Goal: Information Seeking & Learning: Check status

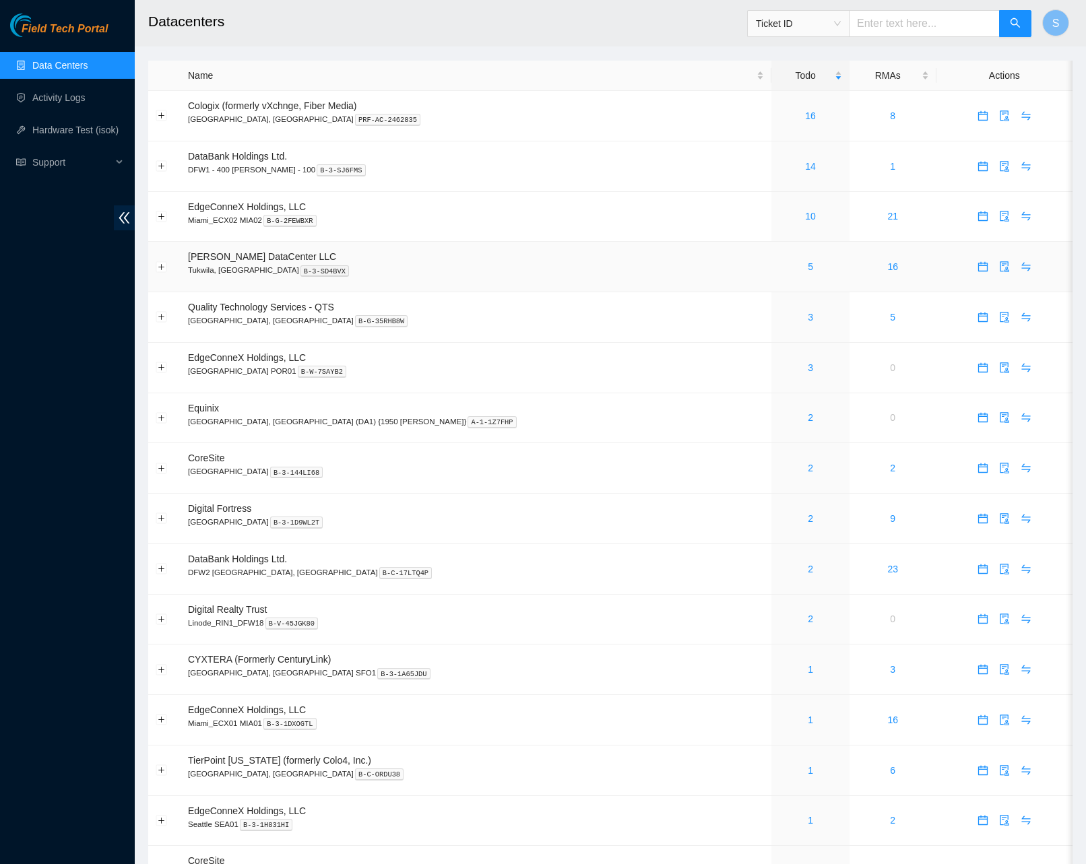
click at [496, 259] on td "[PERSON_NAME] DataCenter LLC [GEOGRAPHIC_DATA], [GEOGRAPHIC_DATA] B-3-SD4BVX" at bounding box center [476, 267] width 591 height 51
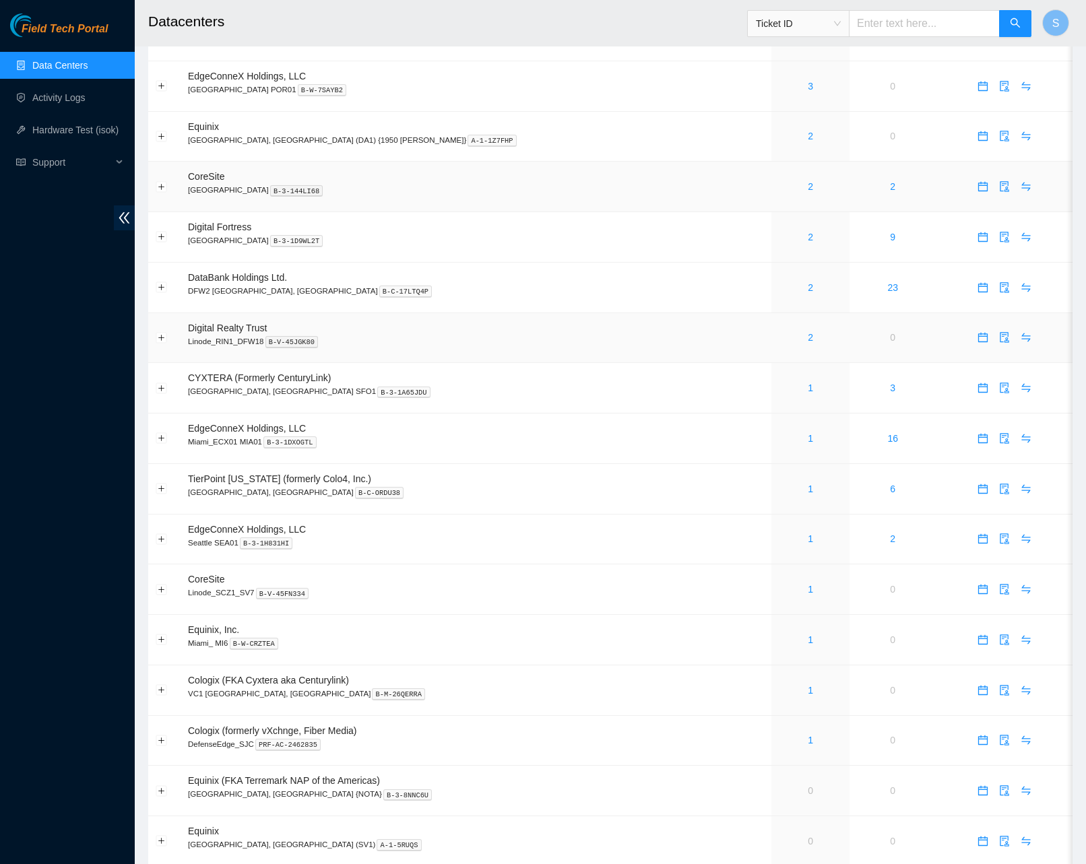
scroll to position [120, 0]
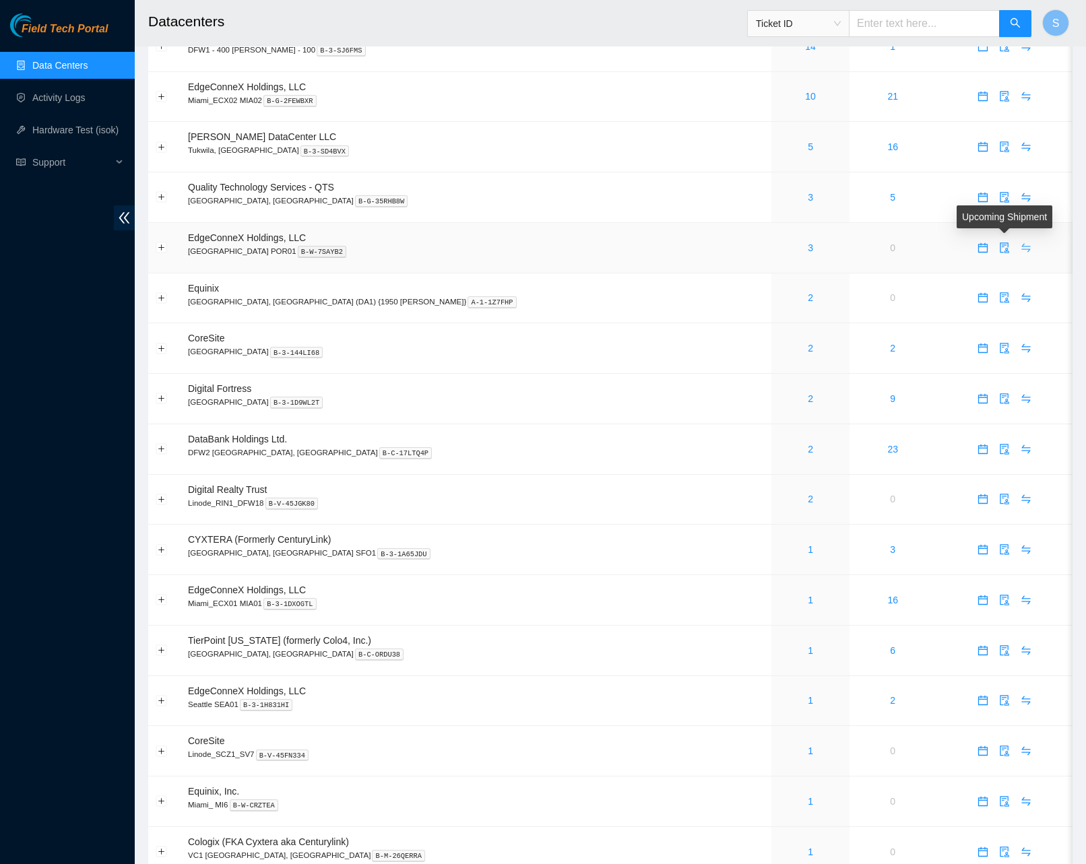
click at [1021, 249] on icon "swap" at bounding box center [1025, 247] width 9 height 9
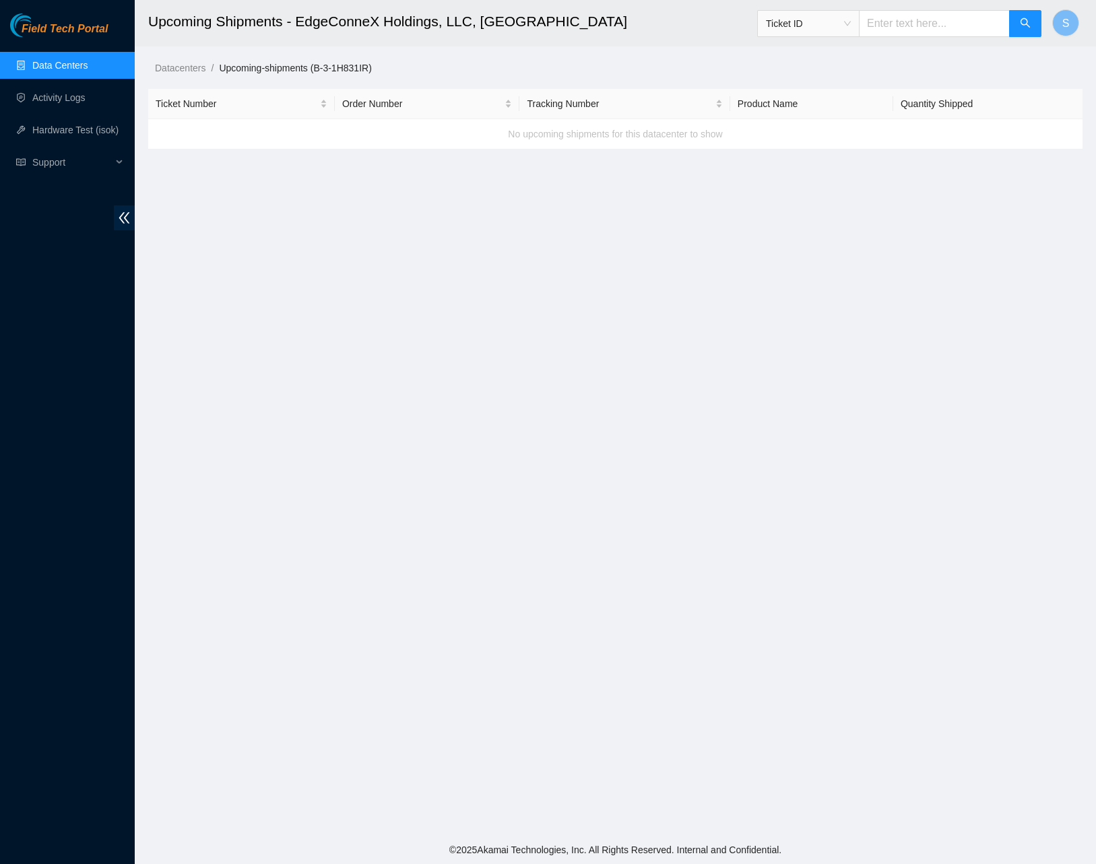
click at [502, 320] on main "Upcoming Shipments - EdgeConneX Holdings, LLC, [GEOGRAPHIC_DATA] Ticket ID S Da…" at bounding box center [615, 418] width 961 height 836
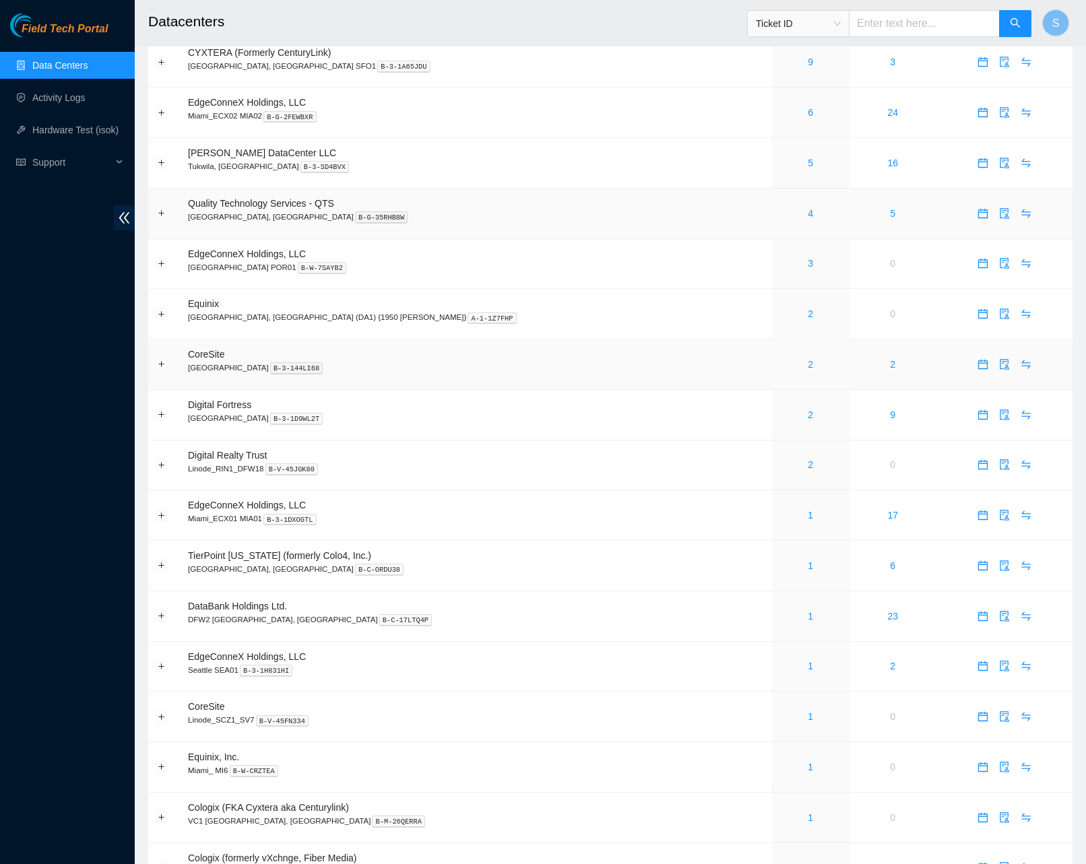
scroll to position [108, 0]
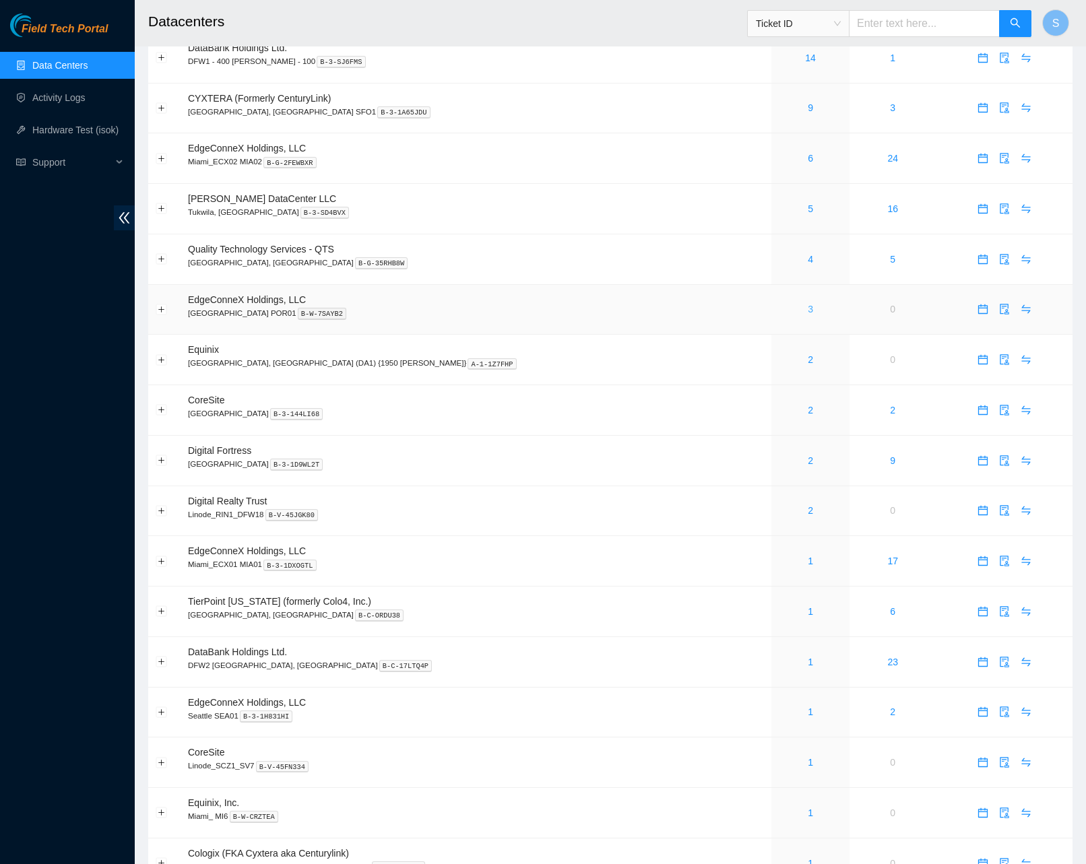
click at [808, 309] on link "3" at bounding box center [810, 309] width 5 height 11
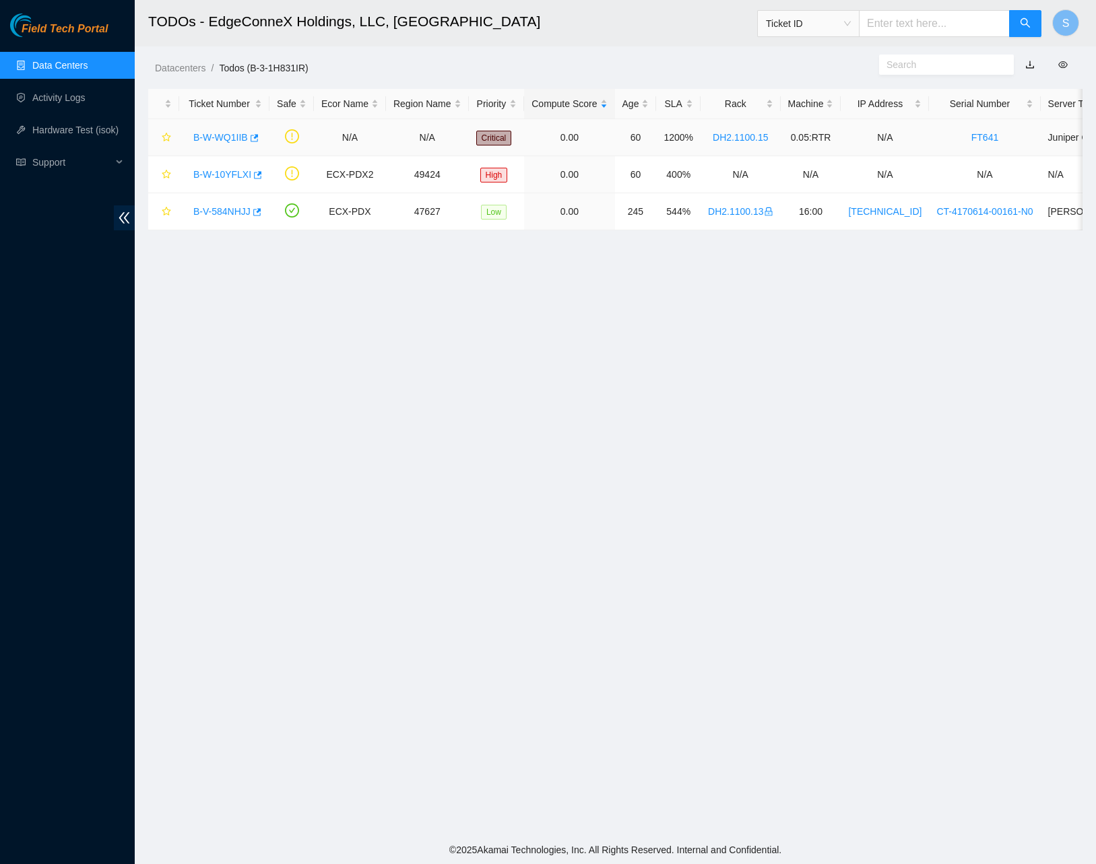
click at [226, 141] on link "B-W-WQ1IIB" at bounding box center [220, 137] width 55 height 11
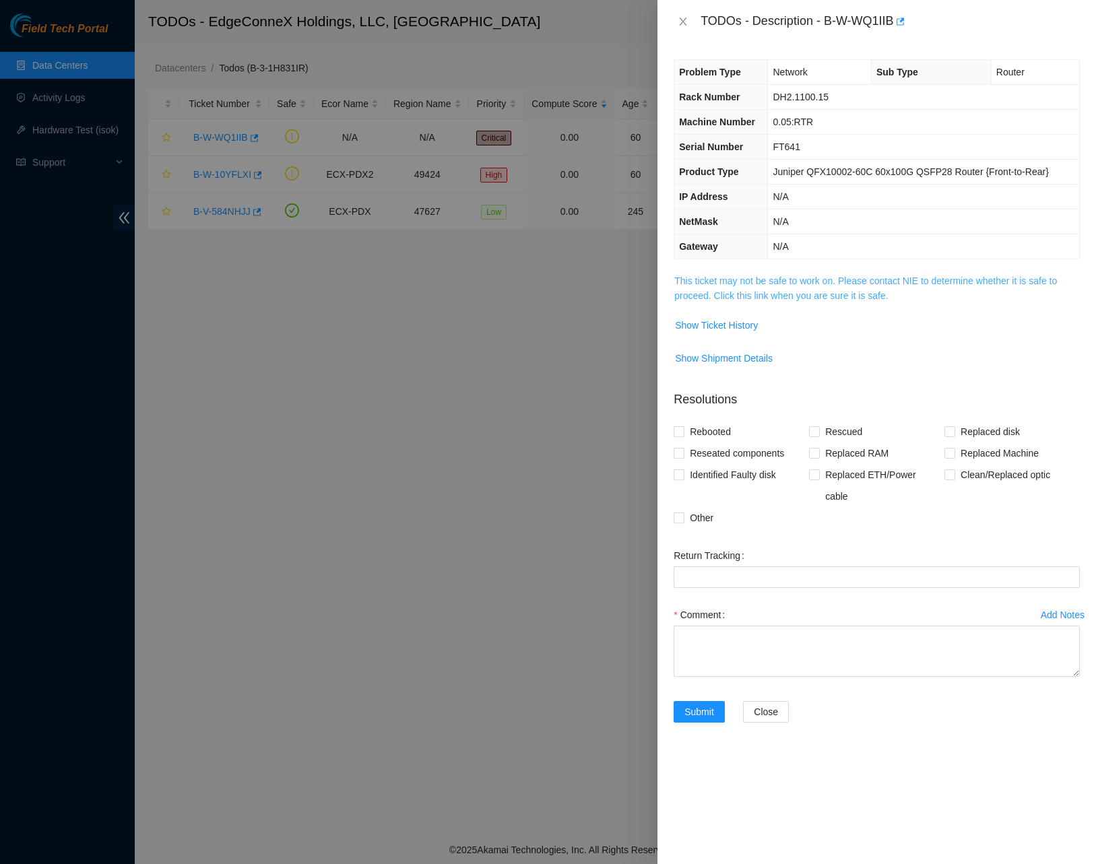
click at [771, 292] on link "This ticket may not be safe to work on. Please contact NIE to determine whether…" at bounding box center [865, 288] width 383 height 26
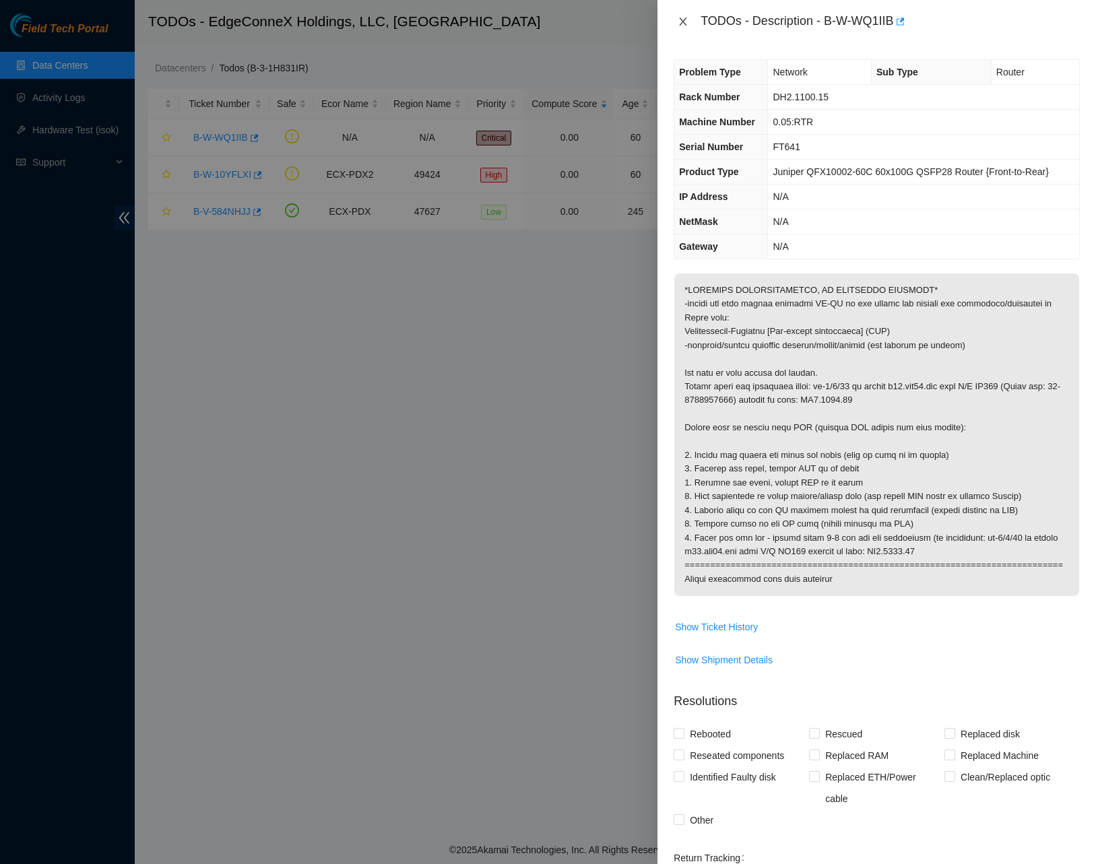
click at [682, 23] on icon "close" at bounding box center [683, 22] width 7 height 8
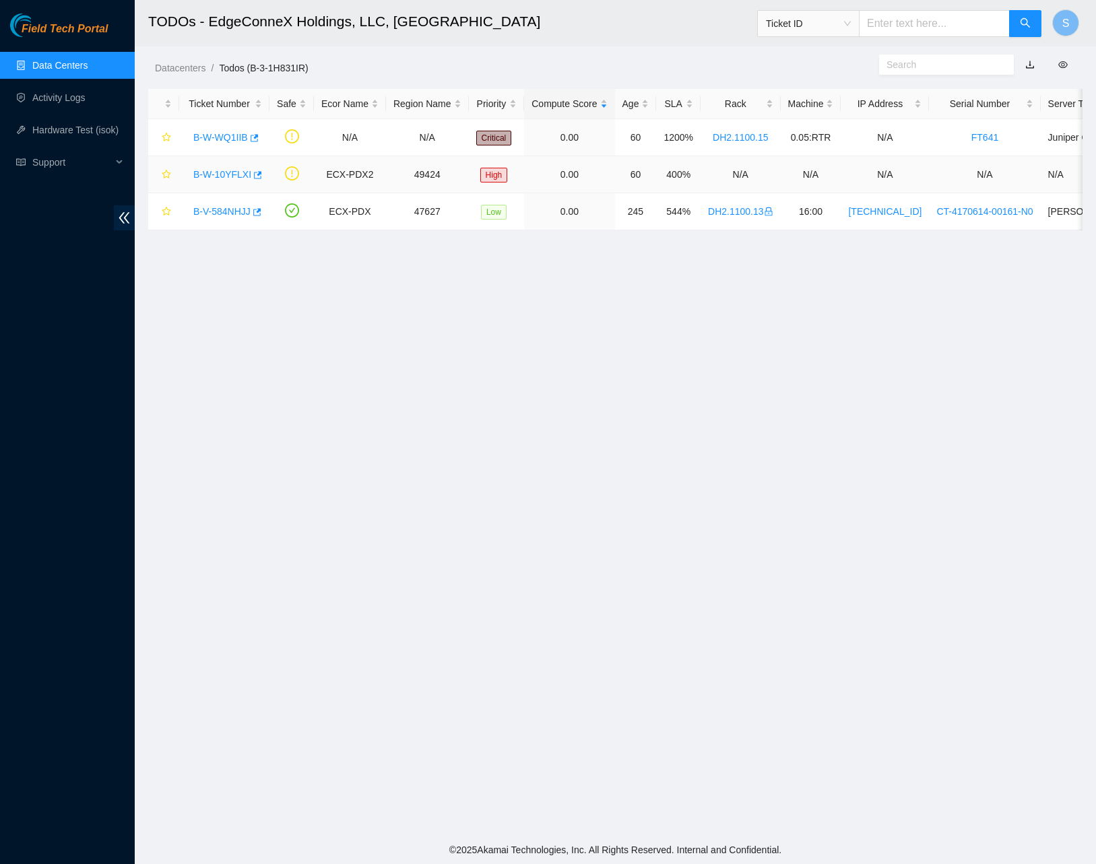
click at [209, 178] on link "B-W-10YFLXI" at bounding box center [222, 174] width 58 height 11
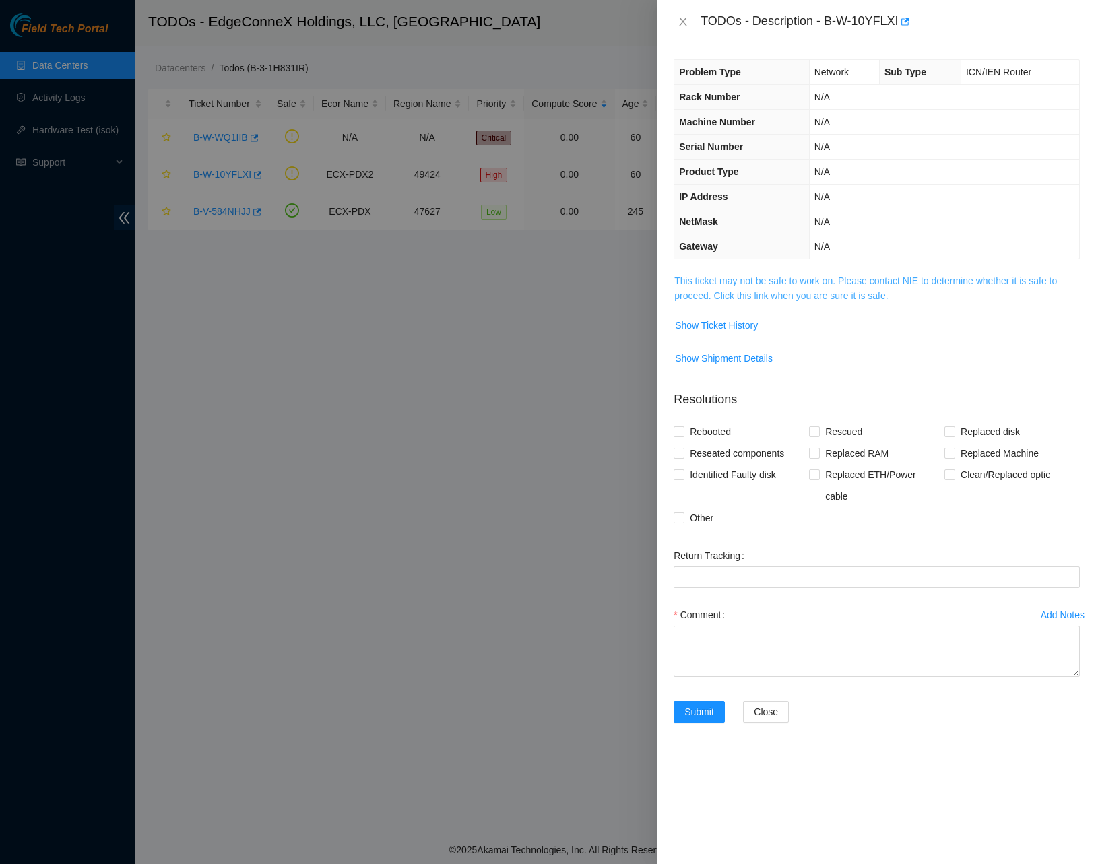
click at [752, 290] on link "This ticket may not be safe to work on. Please contact NIE to determine whether…" at bounding box center [865, 288] width 383 height 26
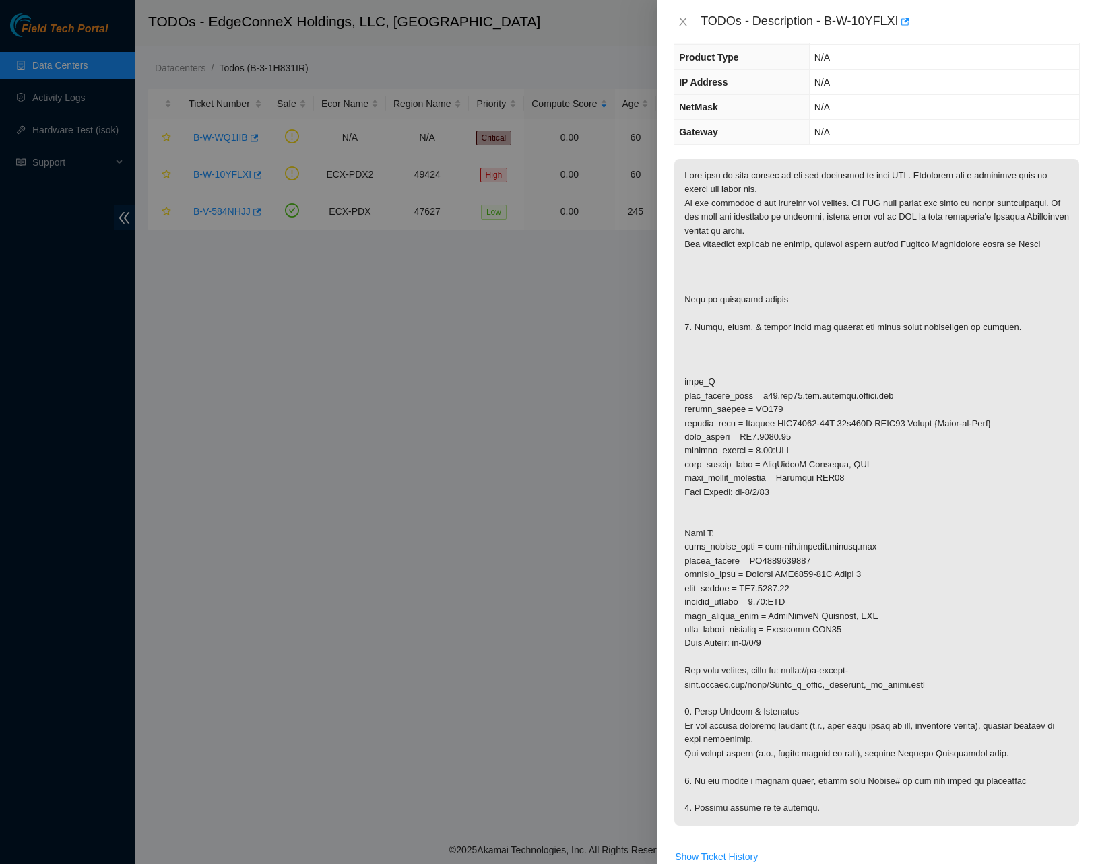
scroll to position [137, 0]
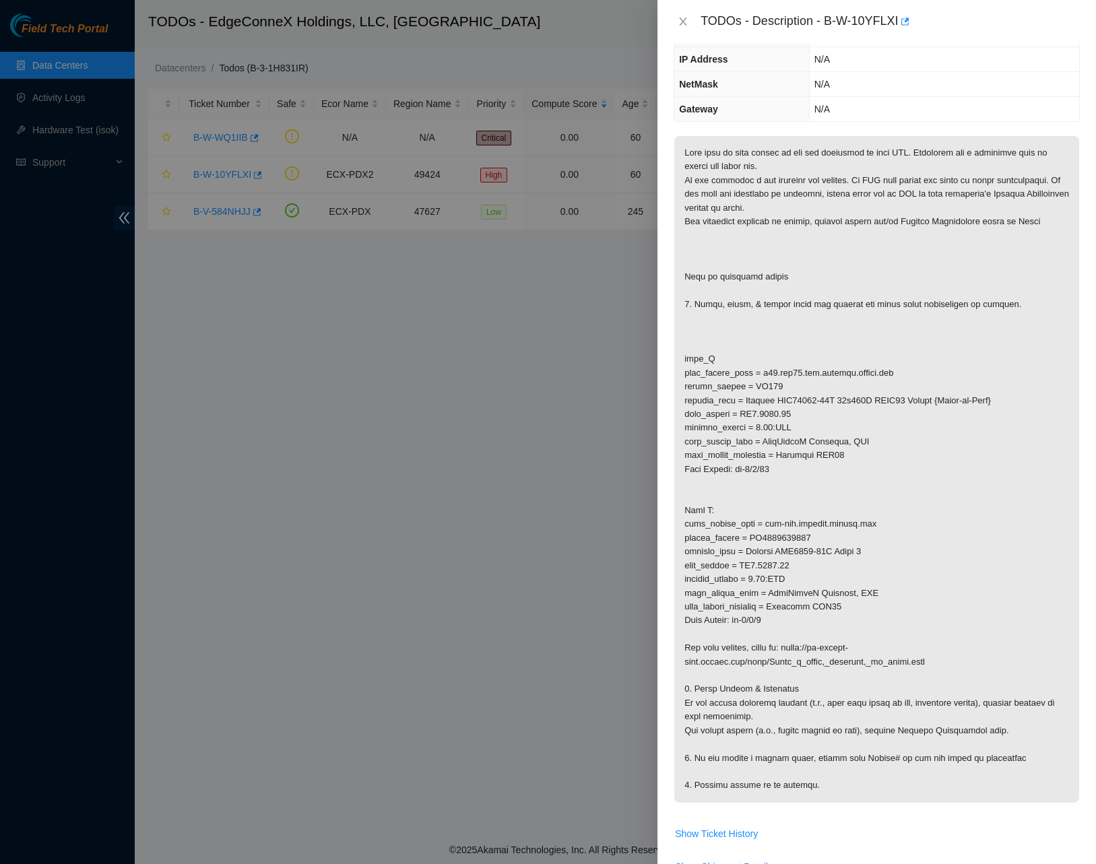
click at [672, 22] on div "TODOs - Description - B-W-10YFLXI" at bounding box center [876, 21] width 438 height 43
click at [677, 26] on button "Close" at bounding box center [683, 21] width 19 height 13
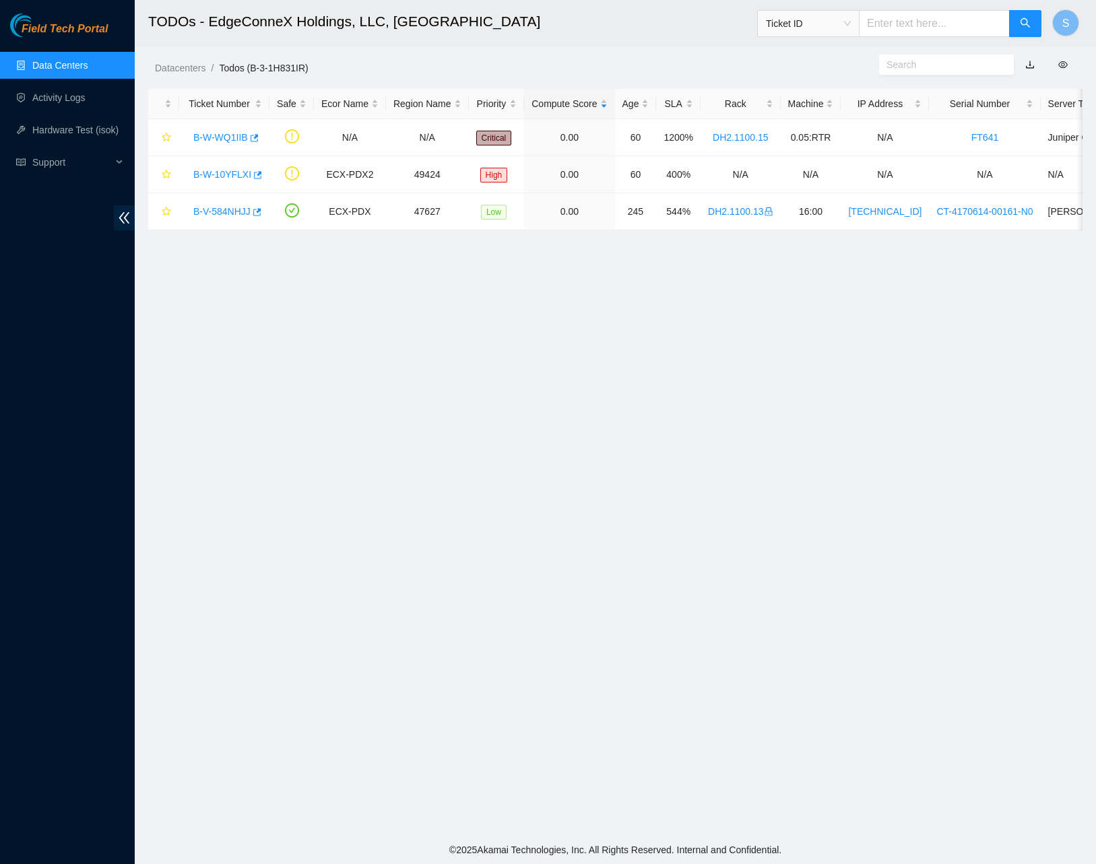
scroll to position [0, 0]
click at [209, 140] on link "B-W-WQ1IIB" at bounding box center [220, 137] width 55 height 11
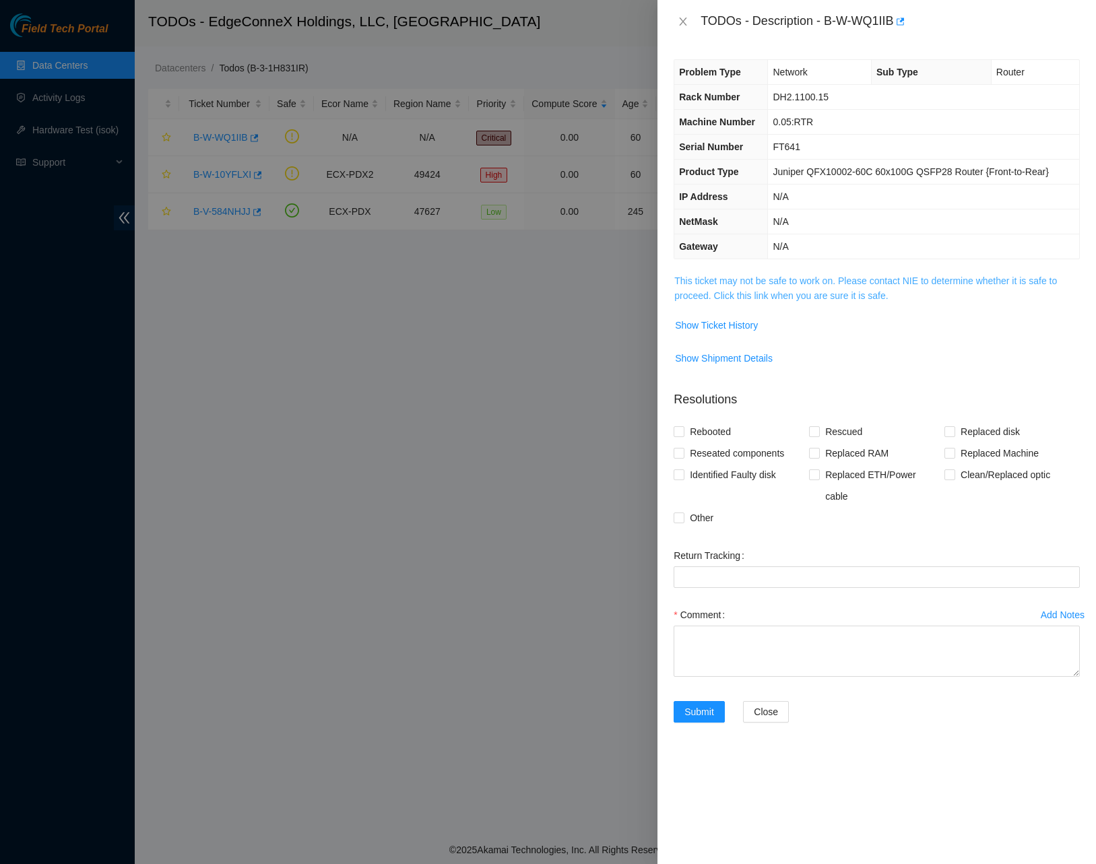
click at [769, 277] on link "This ticket may not be safe to work on. Please contact NIE to determine whether…" at bounding box center [865, 288] width 383 height 26
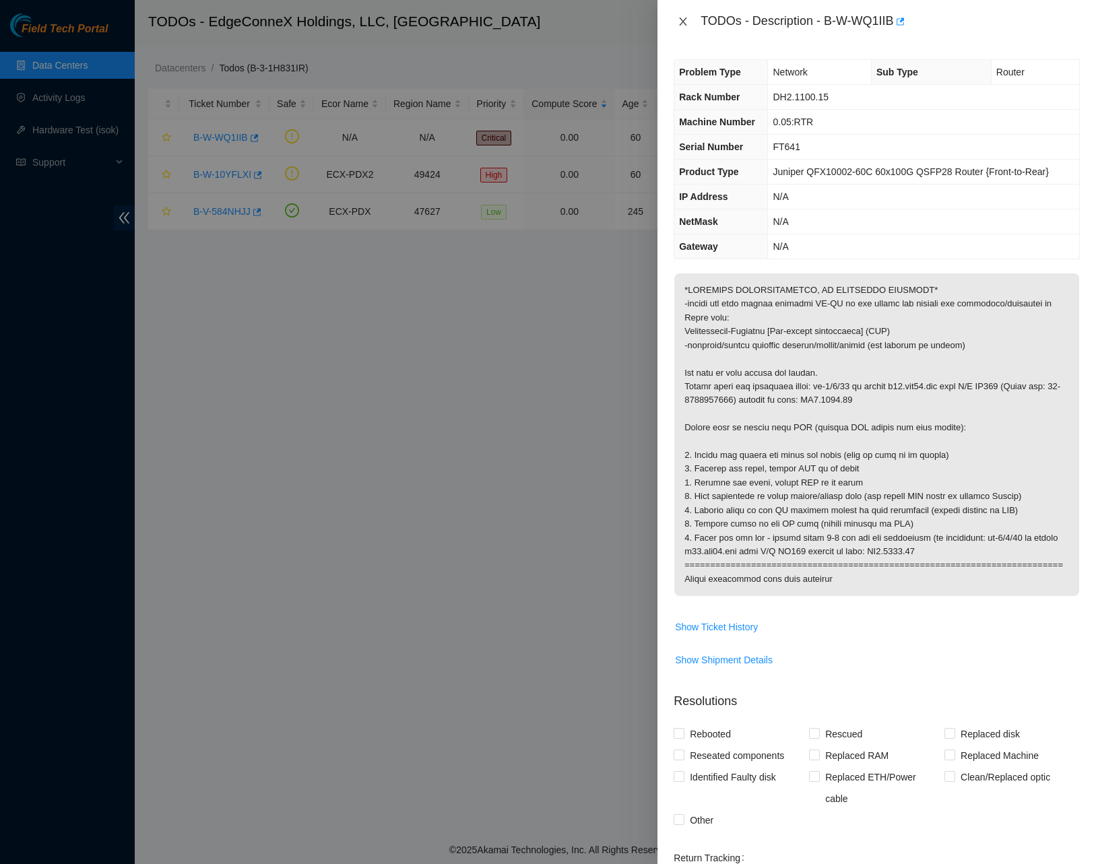
click at [682, 20] on icon "close" at bounding box center [683, 22] width 7 height 8
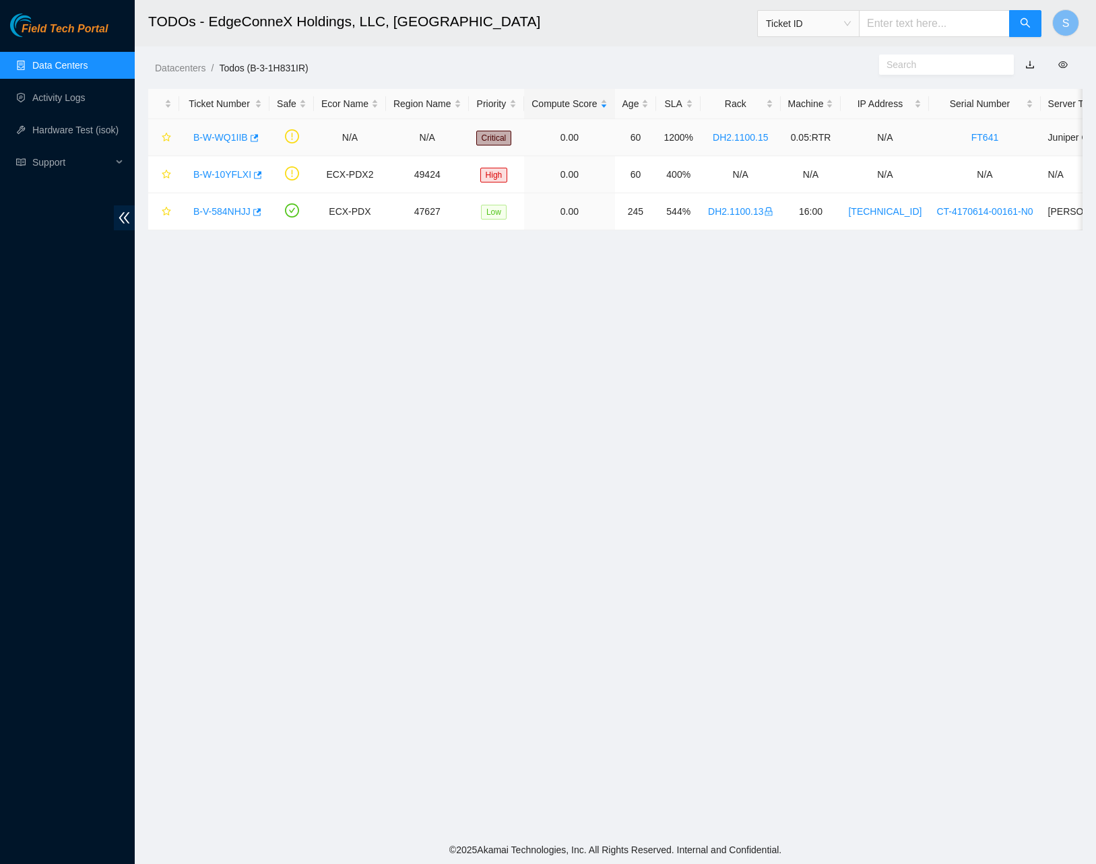
click at [220, 133] on link "B-W-WQ1IIB" at bounding box center [220, 137] width 55 height 11
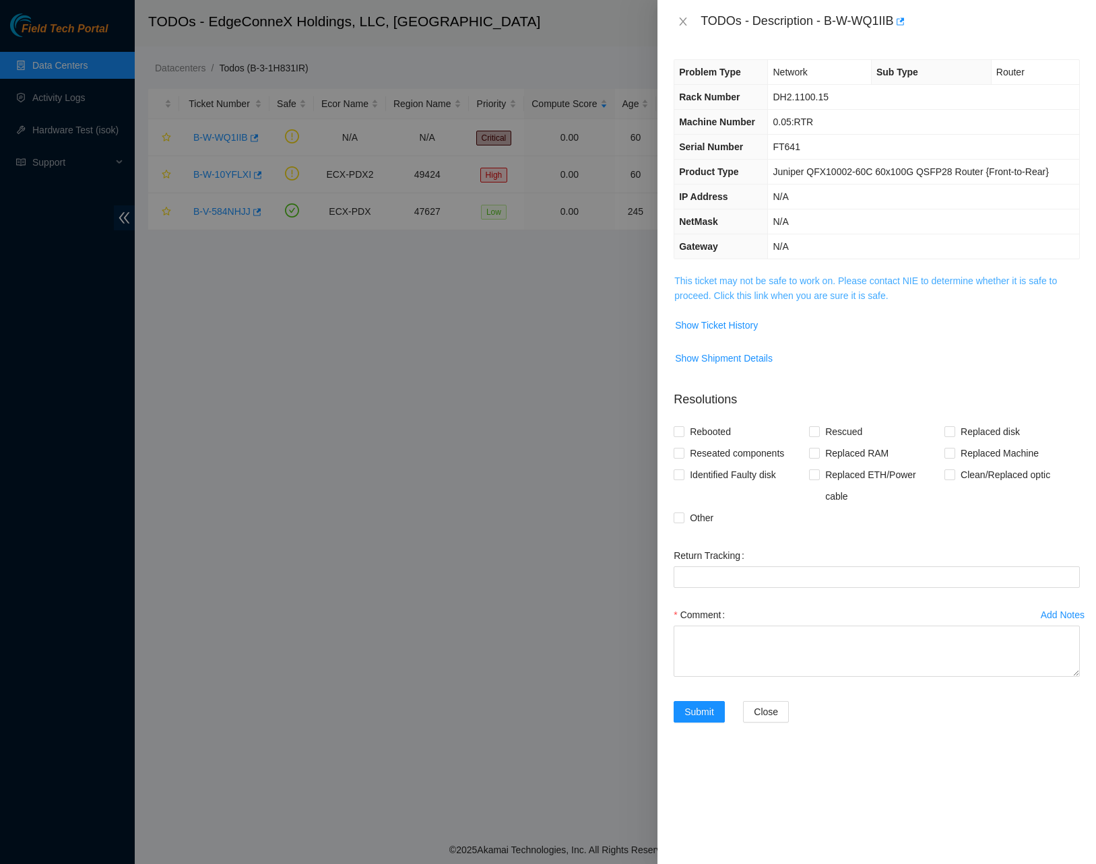
click at [750, 282] on link "This ticket may not be safe to work on. Please contact NIE to determine whether…" at bounding box center [865, 288] width 383 height 26
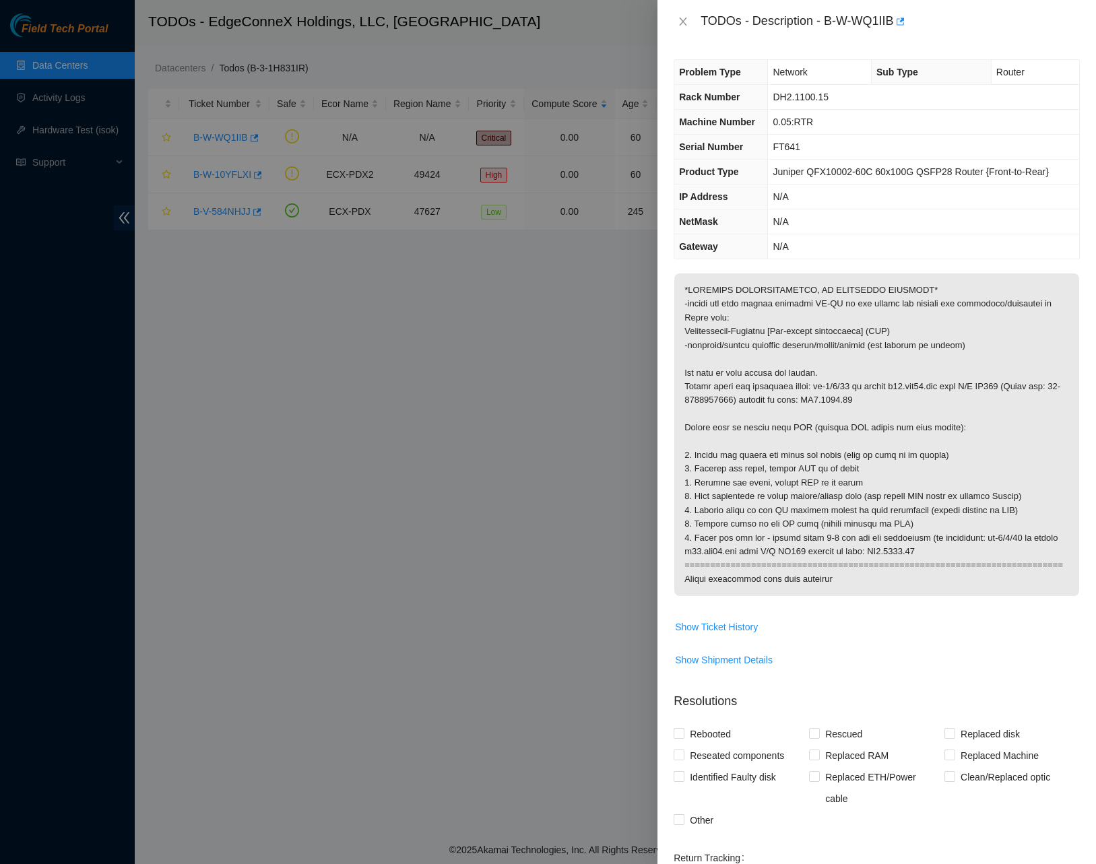
drag, startPoint x: 682, startPoint y: 289, endPoint x: 860, endPoint y: 588, distance: 348.3
click at [864, 591] on p at bounding box center [876, 434] width 405 height 323
copy p "*CRITICAL INFRASTRUCTURE, BE EXTREMELY CAUTIOUS* -before any work begins valida…"
click at [474, 535] on div at bounding box center [548, 432] width 1096 height 864
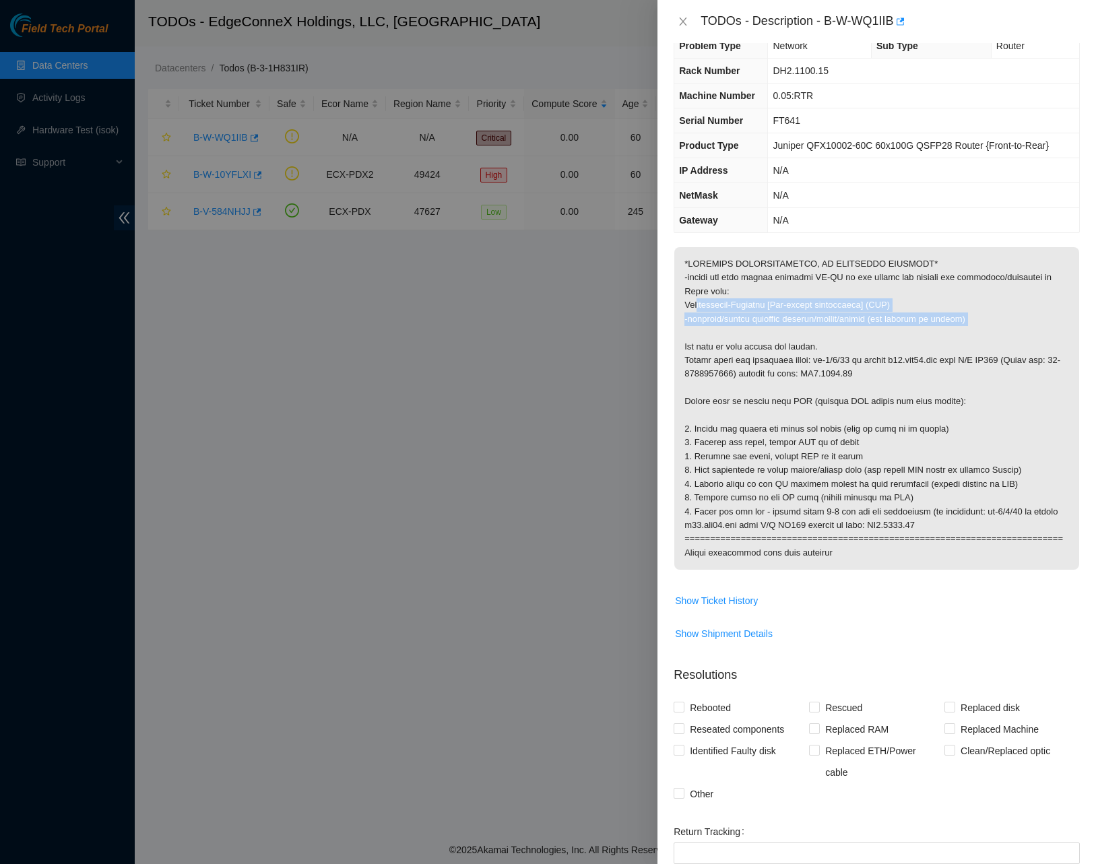
drag, startPoint x: 702, startPoint y: 309, endPoint x: 949, endPoint y: 331, distance: 248.2
click at [949, 331] on p at bounding box center [876, 408] width 405 height 323
click at [949, 348] on p at bounding box center [876, 408] width 405 height 323
drag, startPoint x: 781, startPoint y: 307, endPoint x: 866, endPoint y: 327, distance: 87.7
click at [866, 327] on p at bounding box center [876, 408] width 405 height 323
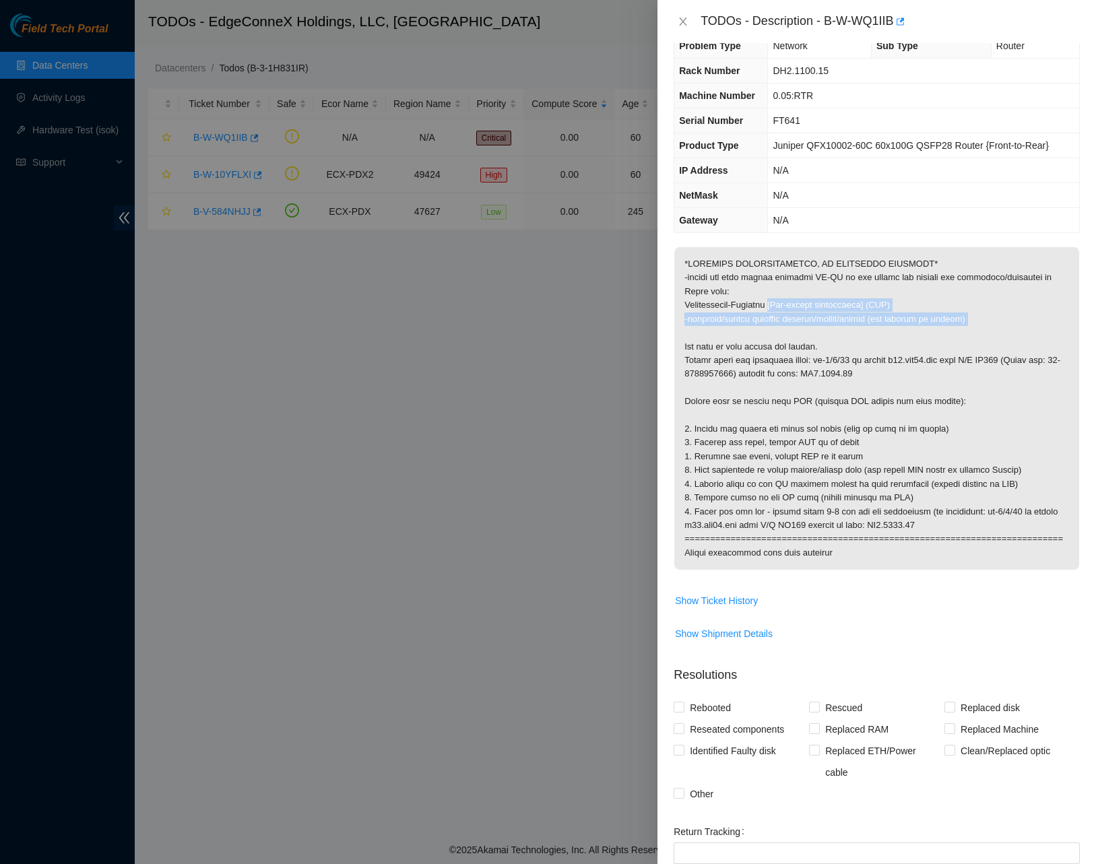
drag, startPoint x: 542, startPoint y: 431, endPoint x: 550, endPoint y: 430, distance: 7.5
click at [543, 432] on div at bounding box center [548, 432] width 1096 height 864
click at [687, 23] on icon "close" at bounding box center [683, 21] width 11 height 11
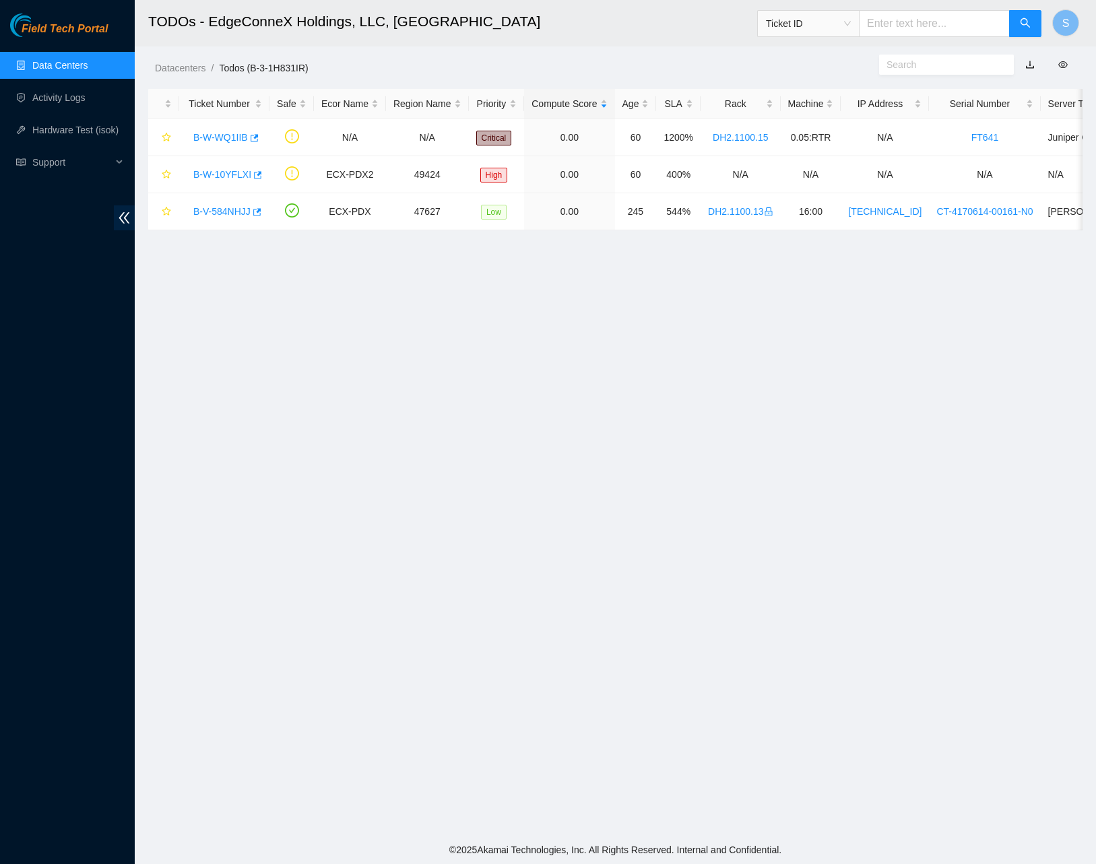
scroll to position [0, 0]
copy link "B-W-WQ1IIB"
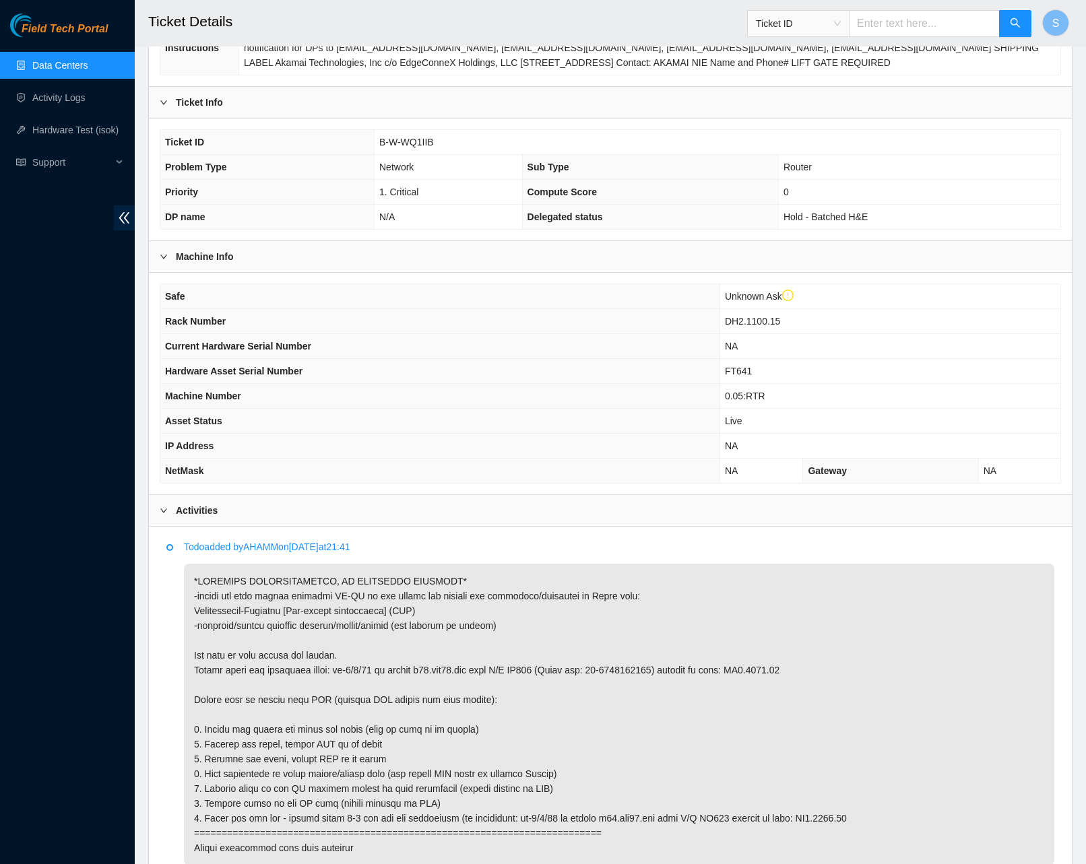
scroll to position [475, 0]
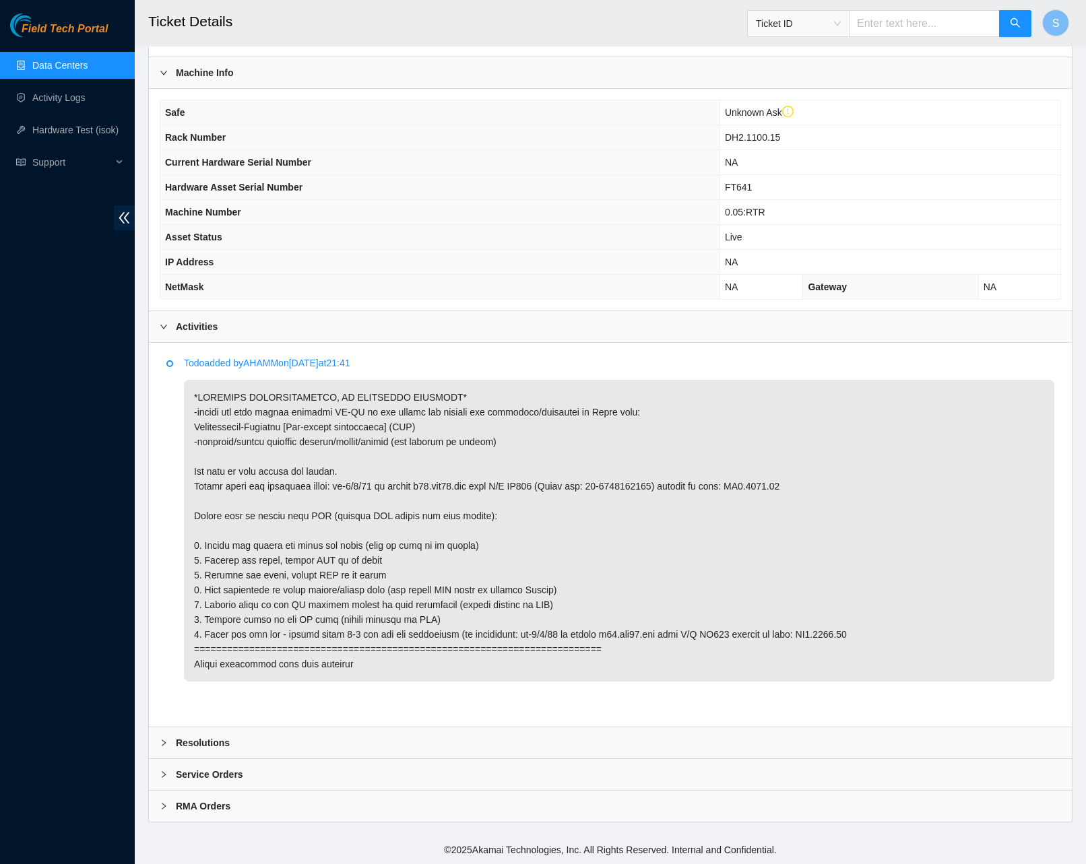
drag, startPoint x: 253, startPoint y: 360, endPoint x: 301, endPoint y: 361, distance: 47.8
click at [301, 361] on p "Todo added by AHAMM on 2025-07-16 at 21:41" at bounding box center [619, 363] width 870 height 15
click at [428, 361] on p "Todo added by AHAMM on 2025-07-16 at 21:41" at bounding box center [619, 363] width 870 height 15
drag, startPoint x: 253, startPoint y: 362, endPoint x: 289, endPoint y: 361, distance: 36.4
click at [289, 361] on p "Todo added by AHAMM on 2025-07-16 at 21:41" at bounding box center [619, 363] width 870 height 15
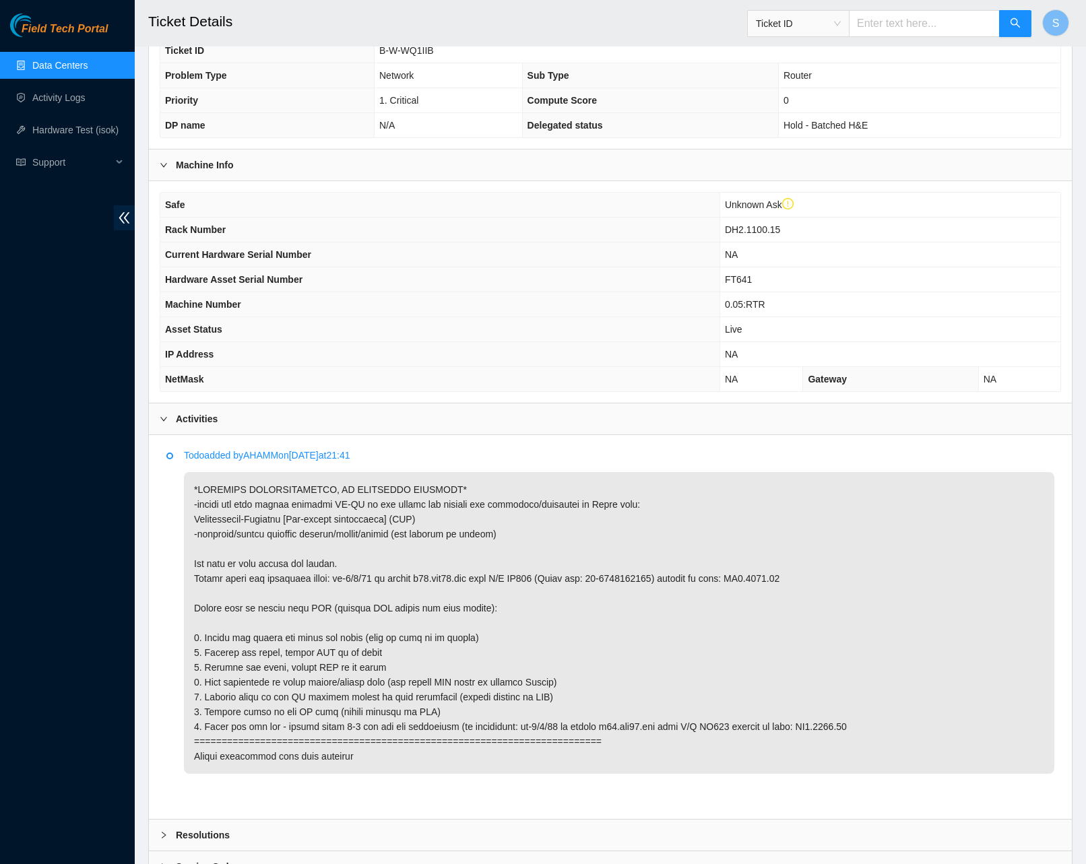
scroll to position [125, 0]
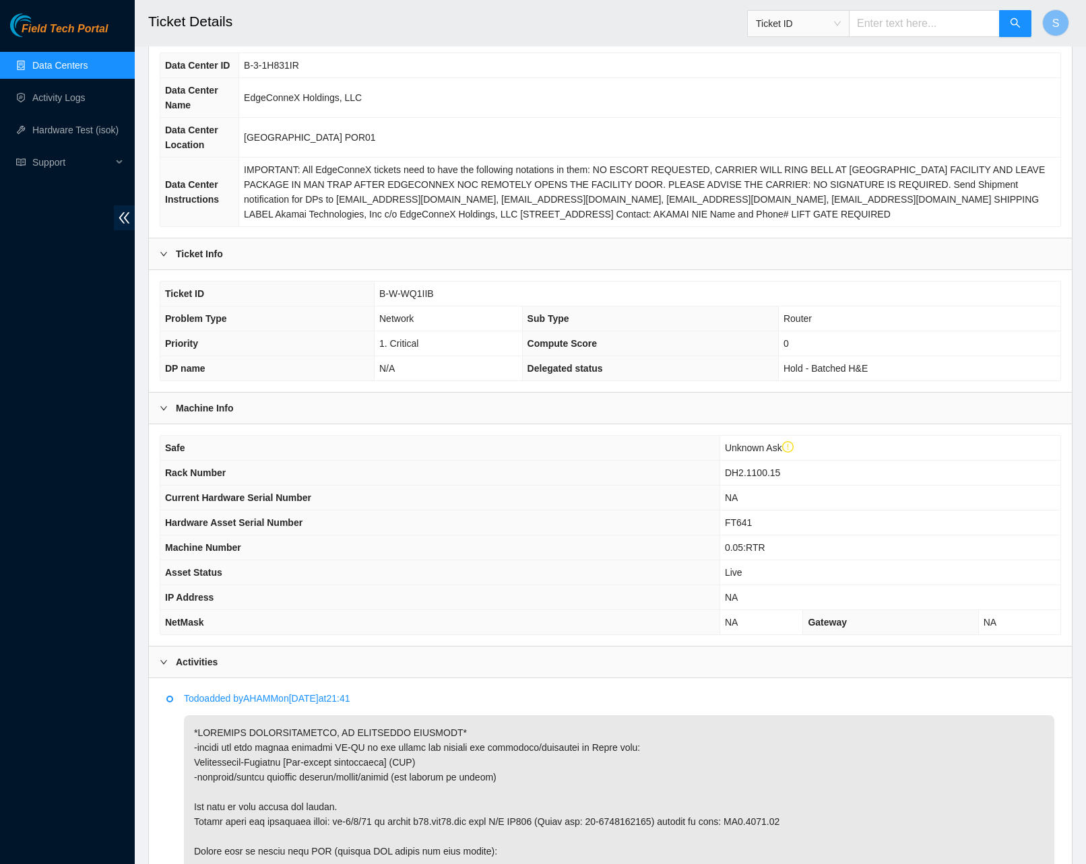
click at [269, 71] on span "B-3-1H831IR" at bounding box center [271, 65] width 55 height 11
drag, startPoint x: 356, startPoint y: 87, endPoint x: 271, endPoint y: 80, distance: 85.1
click at [354, 78] on td "B-3-1H831IR" at bounding box center [649, 65] width 821 height 25
